Goal: Find specific page/section: Find specific page/section

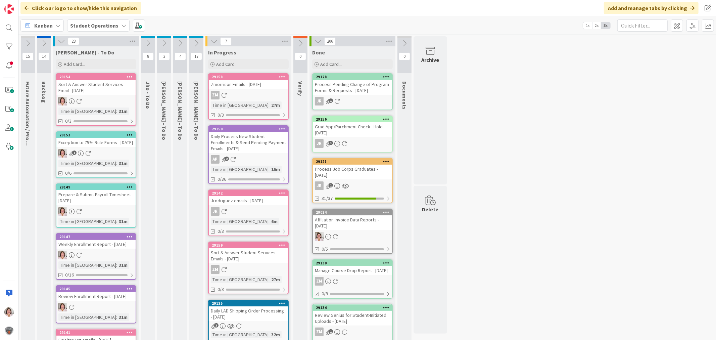
click at [161, 40] on icon at bounding box center [163, 43] width 7 height 7
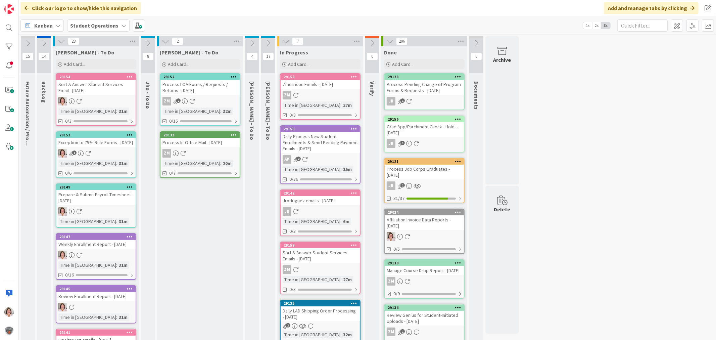
click at [161, 40] on button at bounding box center [165, 41] width 9 height 9
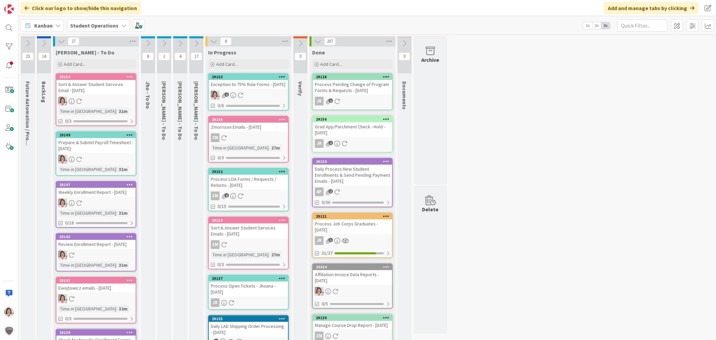
click at [254, 87] on div "Exception to 75% Rule Forms - [DATE]" at bounding box center [248, 84] width 79 height 9
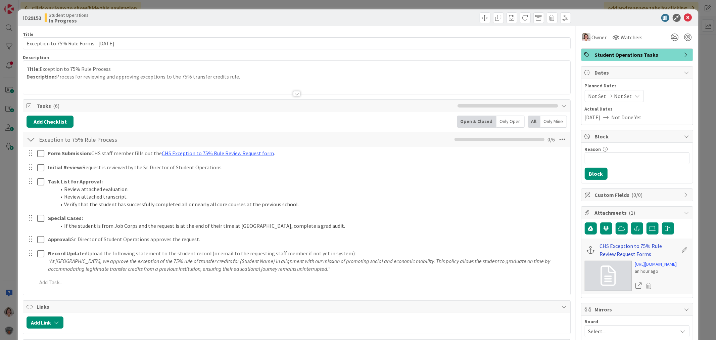
click at [617, 245] on link "CHS Exception to 75% Rule Review Request Forms" at bounding box center [639, 250] width 78 height 16
click at [684, 17] on icon at bounding box center [688, 18] width 8 height 8
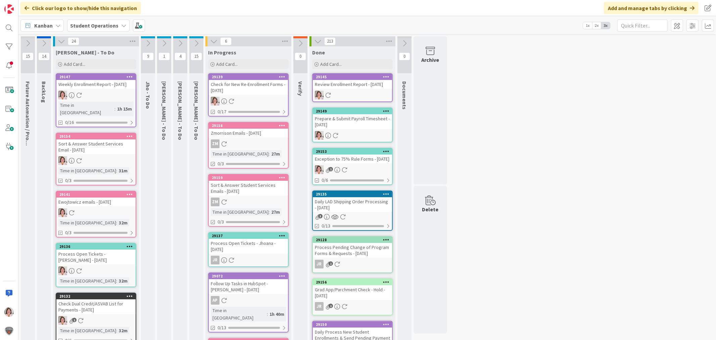
click at [256, 103] on div at bounding box center [248, 101] width 79 height 9
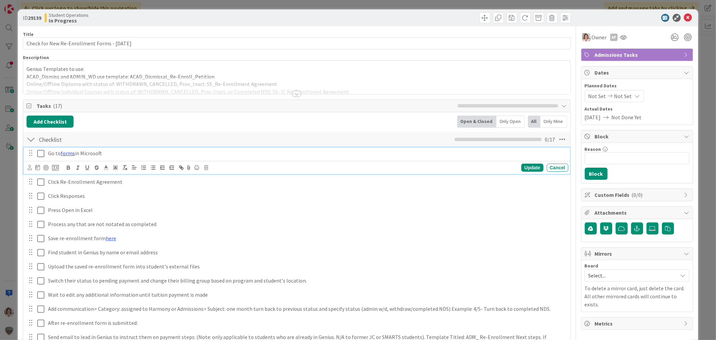
click at [68, 153] on link "forms" at bounding box center [68, 153] width 14 height 7
click at [65, 165] on link "[URL][DOMAIN_NAME]" at bounding box center [50, 166] width 46 height 9
